Goal: Task Accomplishment & Management: Manage account settings

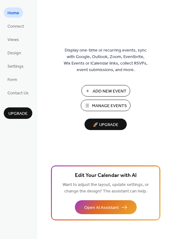
click at [97, 89] on span "Add New Event" at bounding box center [109, 91] width 34 height 7
click at [106, 106] on span "Manage Events" at bounding box center [109, 106] width 35 height 7
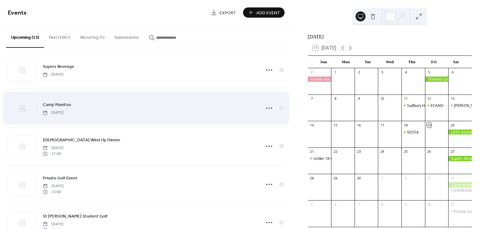
scroll to position [84, 0]
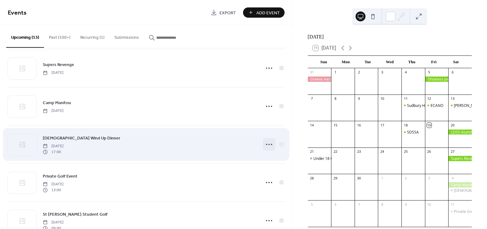
click at [266, 144] on icon at bounding box center [269, 145] width 10 height 10
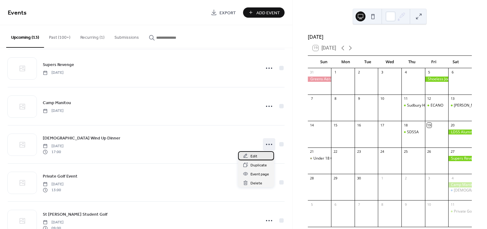
click at [254, 155] on span "Edit" at bounding box center [254, 156] width 7 height 7
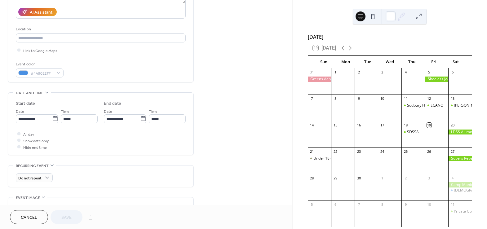
scroll to position [113, 0]
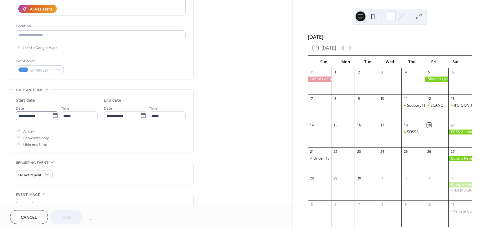
click at [52, 115] on icon at bounding box center [55, 116] width 6 height 6
click at [52, 115] on input "**********" at bounding box center [34, 115] width 36 height 9
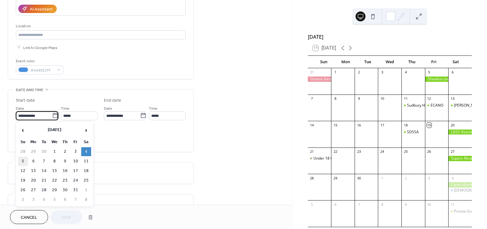
click at [23, 160] on td "5" at bounding box center [23, 161] width 10 height 9
type input "**********"
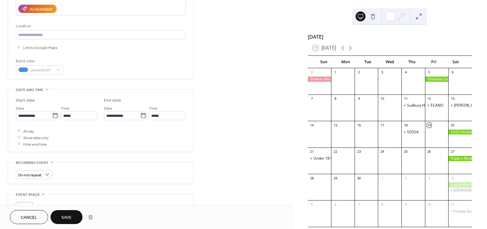
click at [65, 217] on span "Save" at bounding box center [66, 218] width 10 height 7
